Goal: Book appointment/travel/reservation: Book appointment/travel/reservation

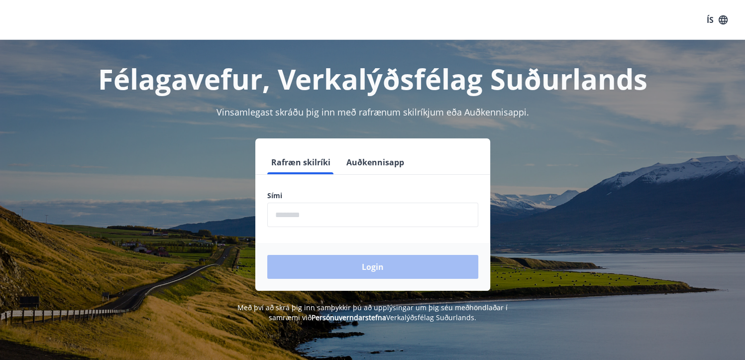
click at [320, 216] on input "phone" at bounding box center [372, 214] width 211 height 24
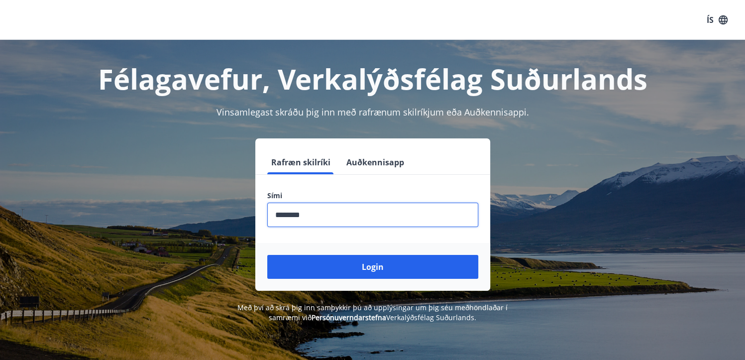
type input "********"
click at [267, 255] on button "Login" at bounding box center [372, 267] width 211 height 24
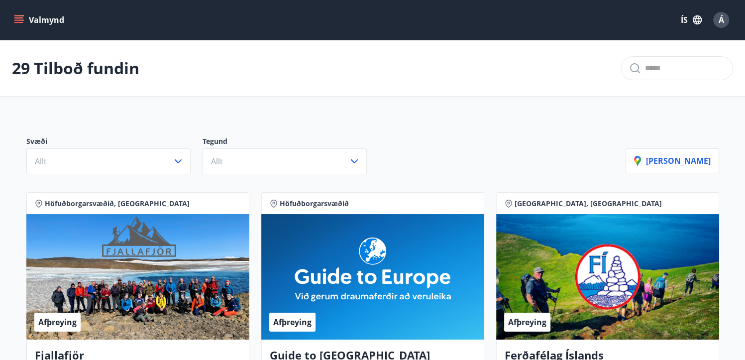
click at [25, 19] on button "Valmynd" at bounding box center [40, 20] width 56 height 18
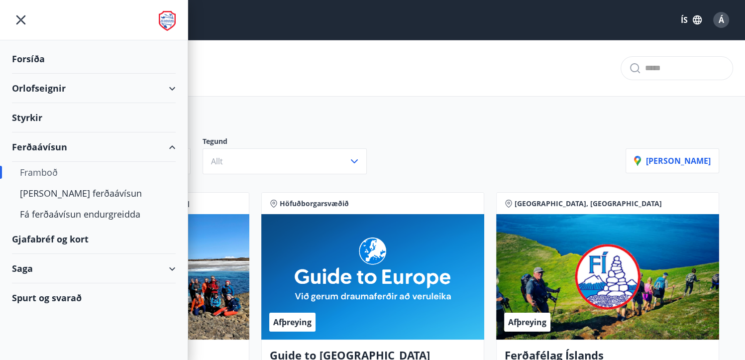
click at [38, 86] on div "Orlofseignir" at bounding box center [94, 88] width 164 height 29
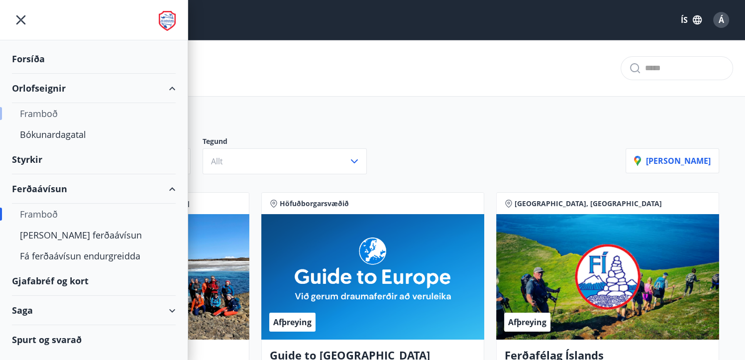
click at [38, 111] on div "Framboð" at bounding box center [94, 113] width 148 height 21
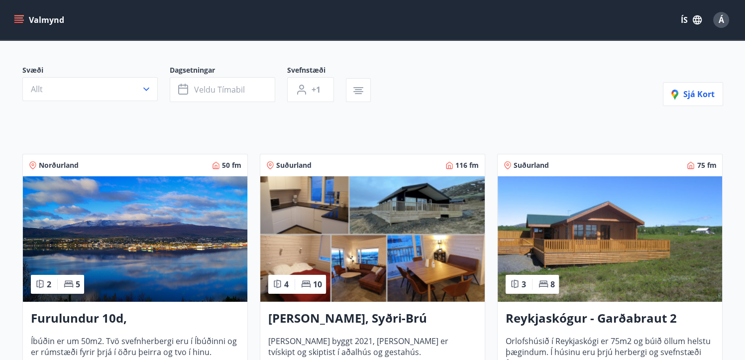
scroll to position [149, 0]
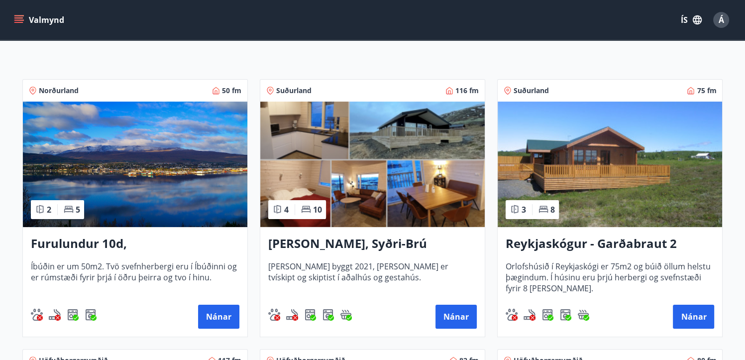
click at [381, 238] on h3 "[PERSON_NAME], Syðri-Brú" at bounding box center [372, 244] width 208 height 18
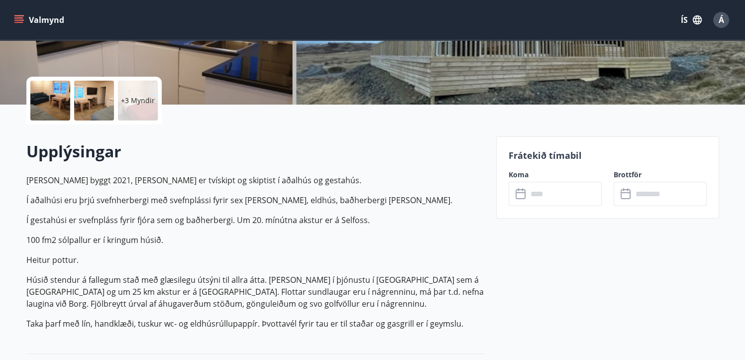
scroll to position [199, 0]
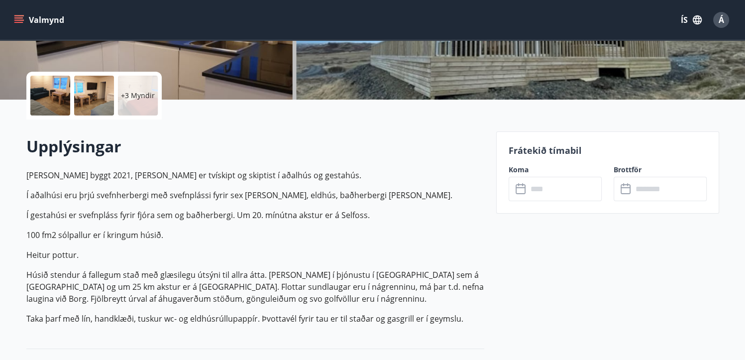
click at [565, 194] on input "text" at bounding box center [564, 189] width 74 height 24
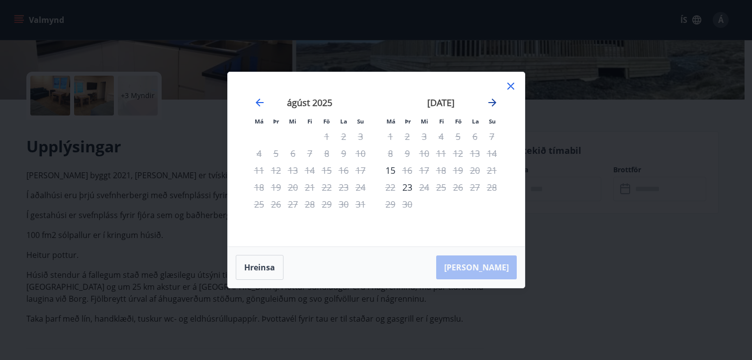
click at [493, 103] on icon "Move forward to switch to the next month." at bounding box center [492, 102] width 8 height 8
click at [493, 101] on icon "Move forward to switch to the next month." at bounding box center [492, 103] width 12 height 12
click at [494, 103] on icon "Move forward to switch to the next month." at bounding box center [492, 102] width 8 height 8
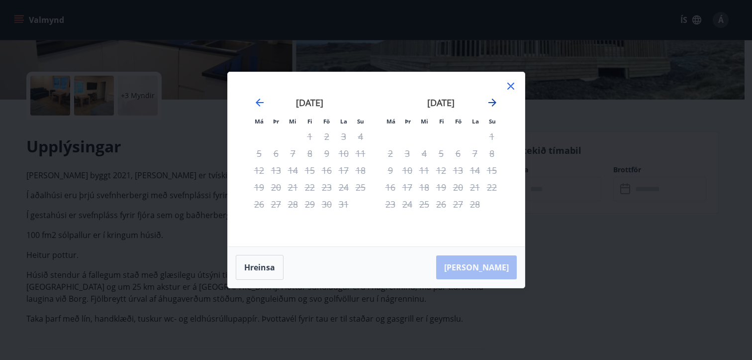
click at [494, 103] on icon "Move forward to switch to the next month." at bounding box center [492, 102] width 8 height 8
click at [261, 107] on icon "Move backward to switch to the previous month." at bounding box center [260, 103] width 12 height 12
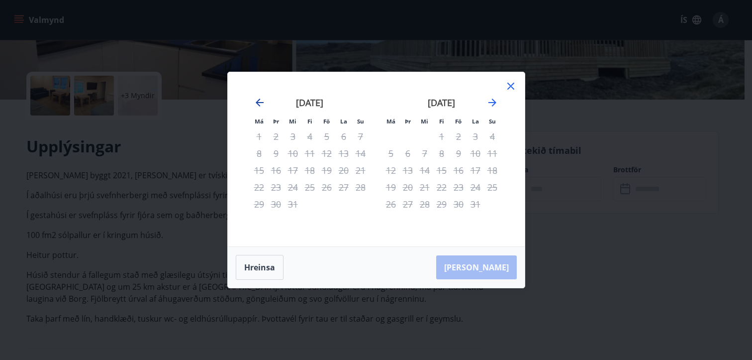
click at [257, 103] on icon "Move backward to switch to the previous month." at bounding box center [260, 102] width 8 height 8
click at [257, 102] on icon "Move backward to switch to the previous month." at bounding box center [260, 103] width 12 height 12
click at [507, 84] on icon at bounding box center [511, 86] width 12 height 12
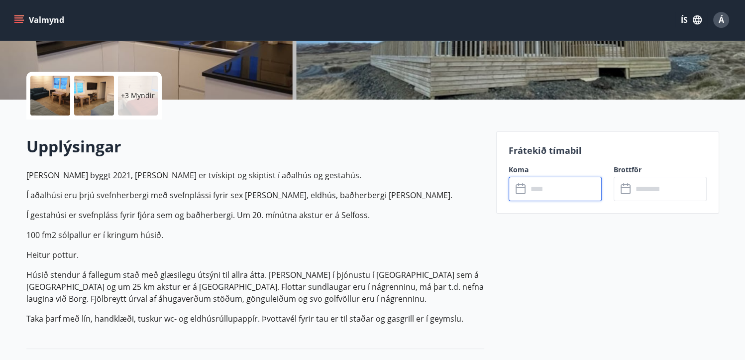
click at [561, 199] on input "text" at bounding box center [564, 189] width 74 height 24
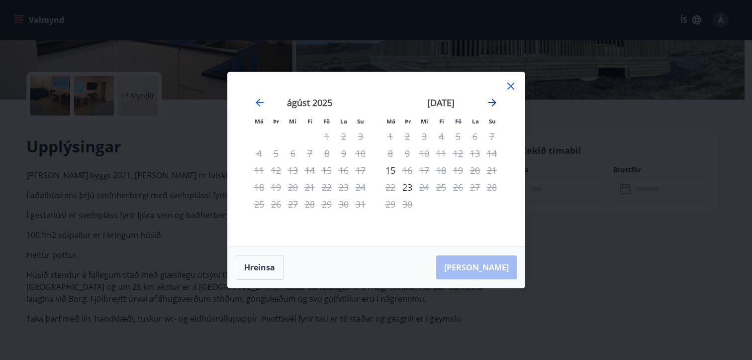
click at [495, 99] on icon "Move forward to switch to the next month." at bounding box center [492, 103] width 12 height 12
click at [494, 101] on icon "Move forward to switch to the next month." at bounding box center [492, 102] width 8 height 8
drag, startPoint x: 512, startPoint y: 87, endPoint x: 500, endPoint y: 92, distance: 12.9
click at [511, 87] on icon at bounding box center [511, 86] width 12 height 12
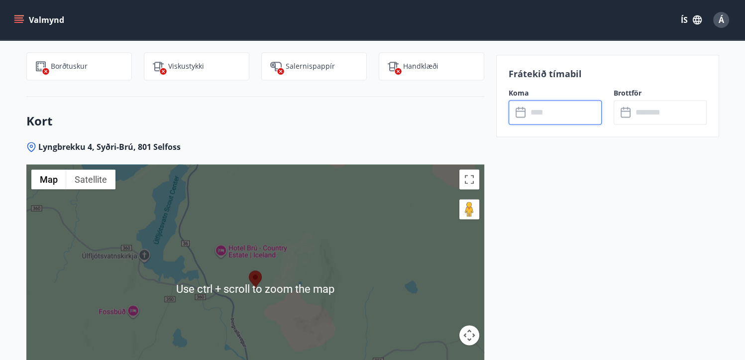
scroll to position [1201, 0]
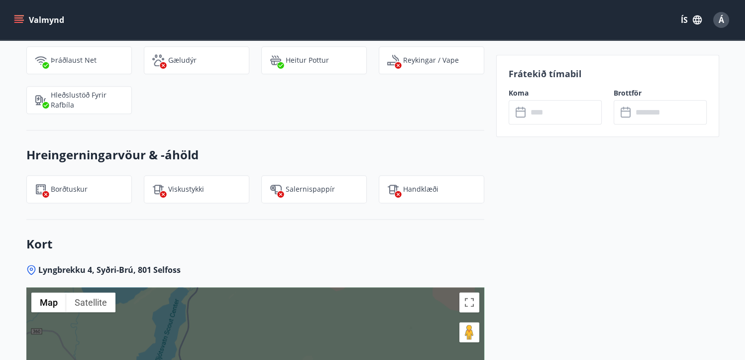
click at [14, 19] on button "Valmynd" at bounding box center [40, 20] width 56 height 18
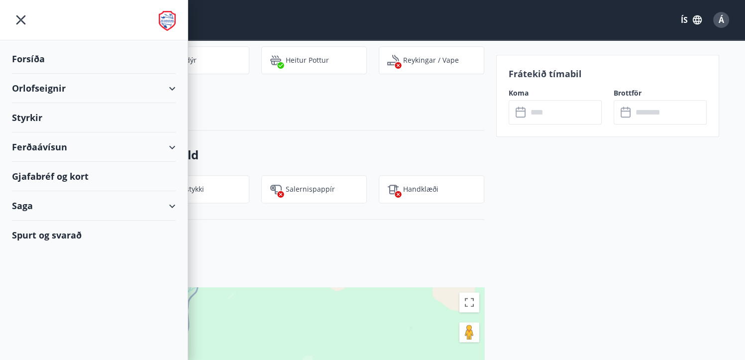
click at [74, 232] on div "Spurt og svarað" at bounding box center [94, 234] width 164 height 29
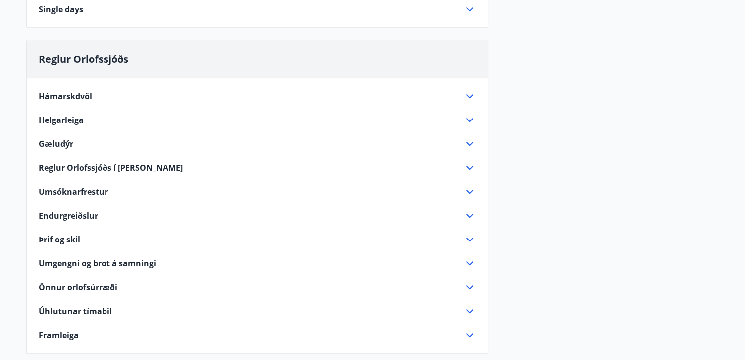
scroll to position [647, 0]
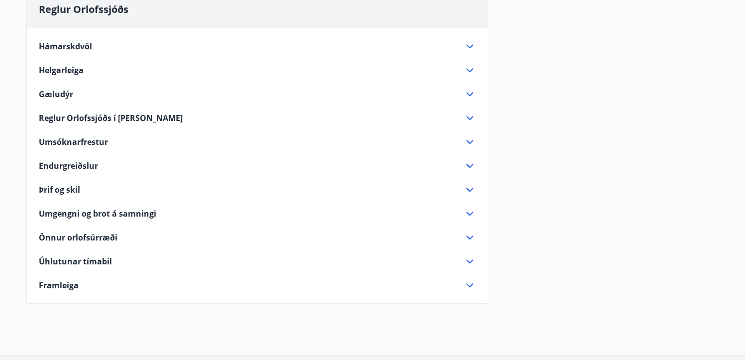
click at [470, 260] on icon at bounding box center [470, 261] width 12 height 12
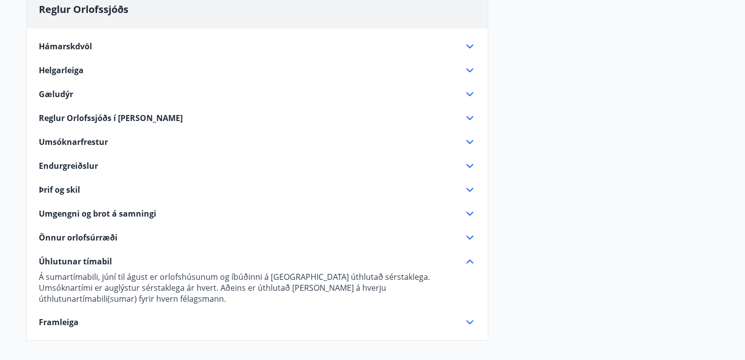
click at [470, 139] on icon at bounding box center [470, 142] width 12 height 12
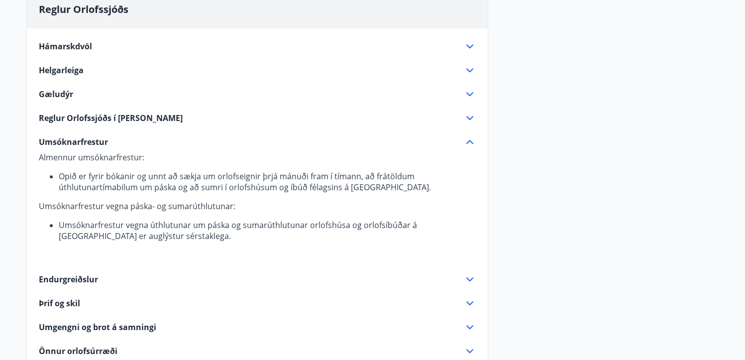
click at [472, 68] on icon at bounding box center [469, 70] width 7 height 4
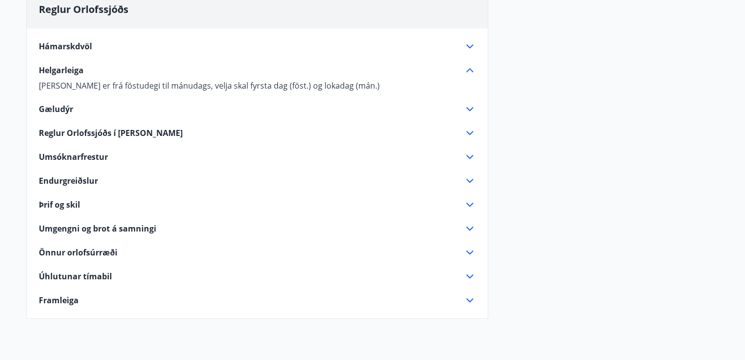
click at [471, 178] on icon at bounding box center [470, 181] width 12 height 12
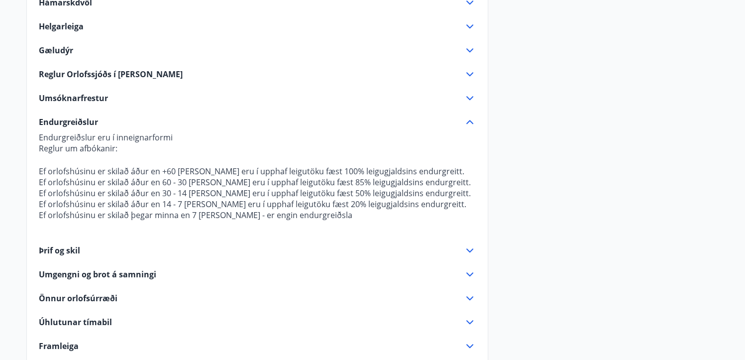
scroll to position [746, 0]
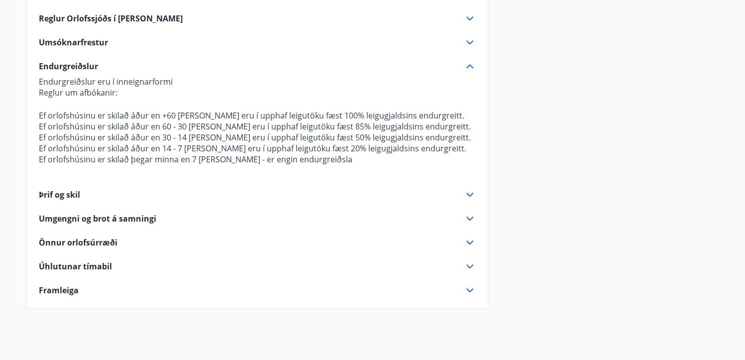
click at [471, 193] on icon at bounding box center [470, 195] width 12 height 12
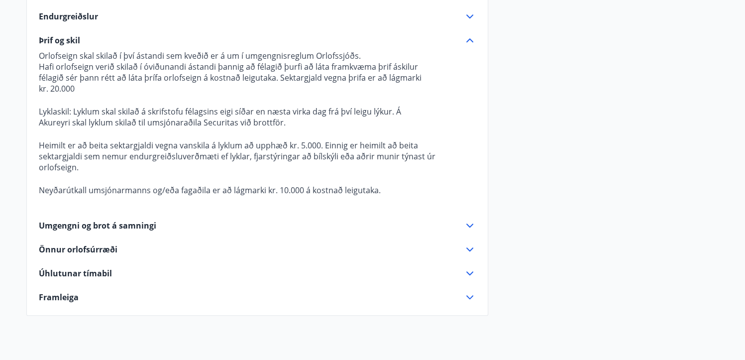
scroll to position [846, 0]
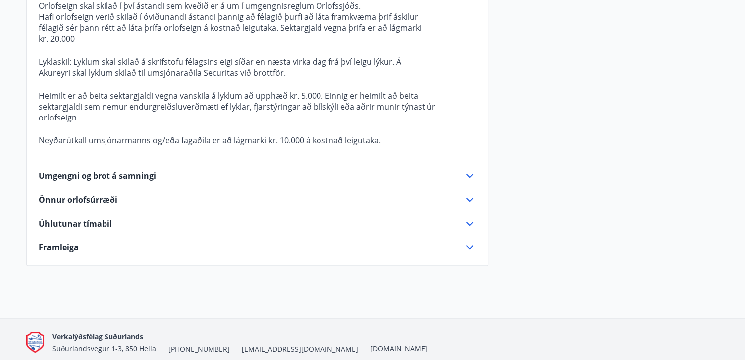
click at [88, 219] on span "Úhlutunar tímabil" at bounding box center [75, 223] width 73 height 11
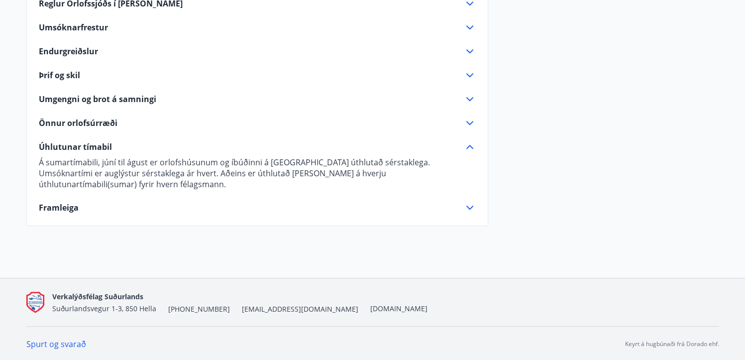
click at [68, 202] on span "Framleiga" at bounding box center [59, 207] width 40 height 11
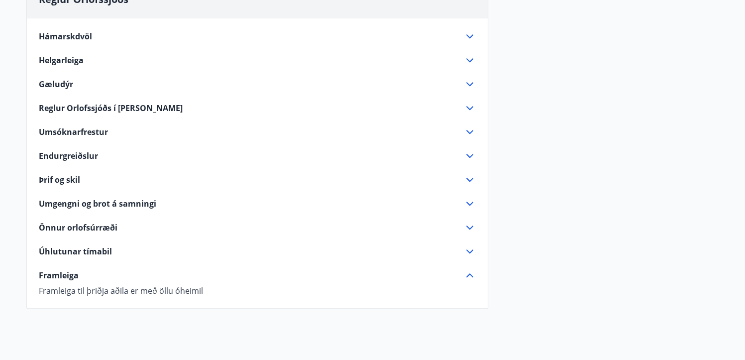
scroll to position [640, 0]
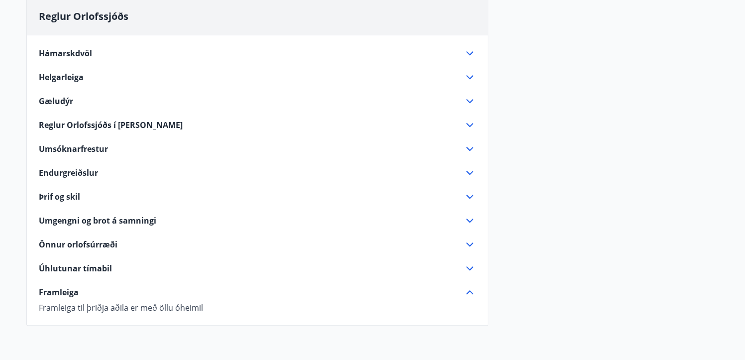
click at [53, 98] on span "Gæludýr" at bounding box center [56, 101] width 34 height 11
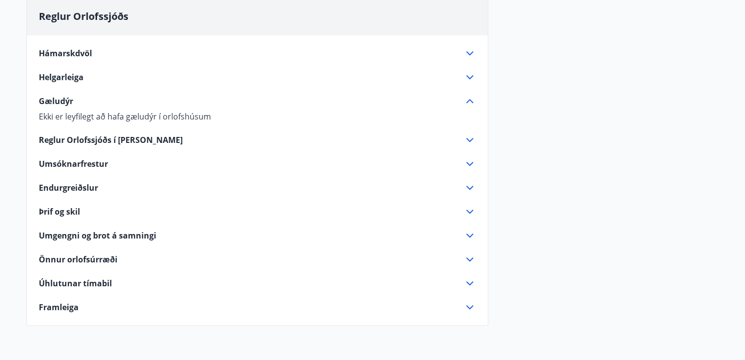
click at [73, 77] on span "Helgarleiga" at bounding box center [61, 77] width 45 height 11
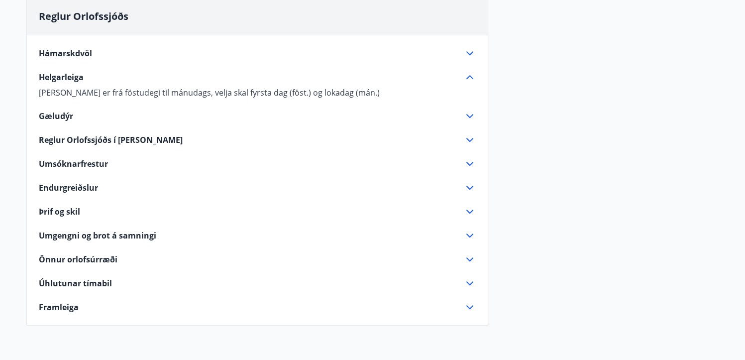
click at [78, 50] on span "Hámarskdvöl" at bounding box center [65, 53] width 53 height 11
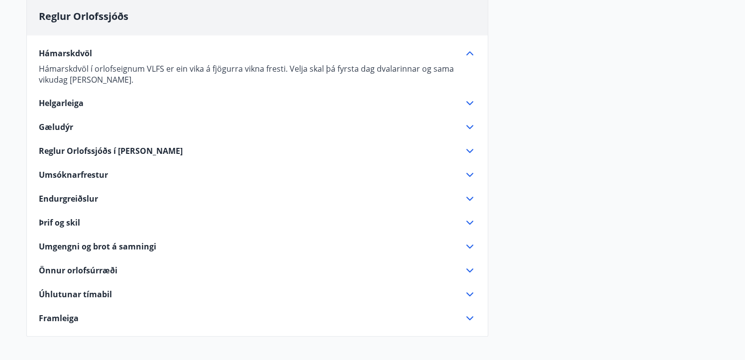
click at [82, 149] on span "Reglur Orlofssjóðs í [PERSON_NAME]" at bounding box center [111, 150] width 144 height 11
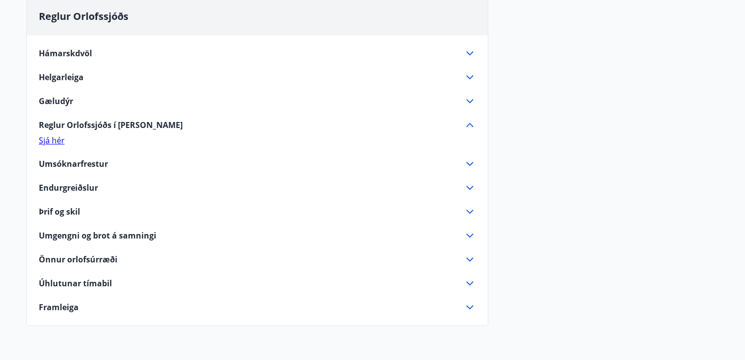
click at [84, 163] on span "Umsóknarfrestur" at bounding box center [73, 163] width 69 height 11
